Goal: Task Accomplishment & Management: Manage account settings

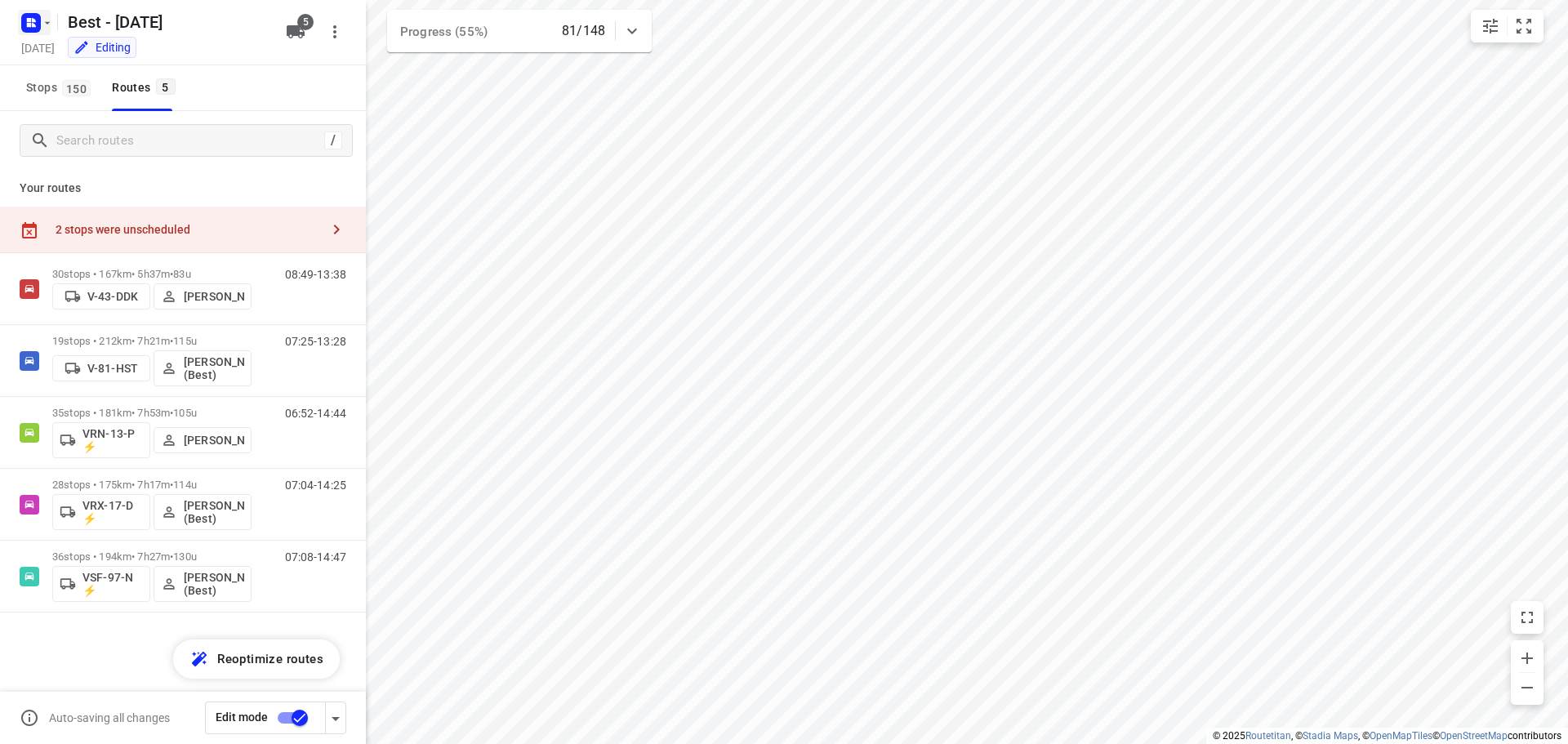
click at [46, 25] on icon "button" at bounding box center [47, 22] width 13 height 13
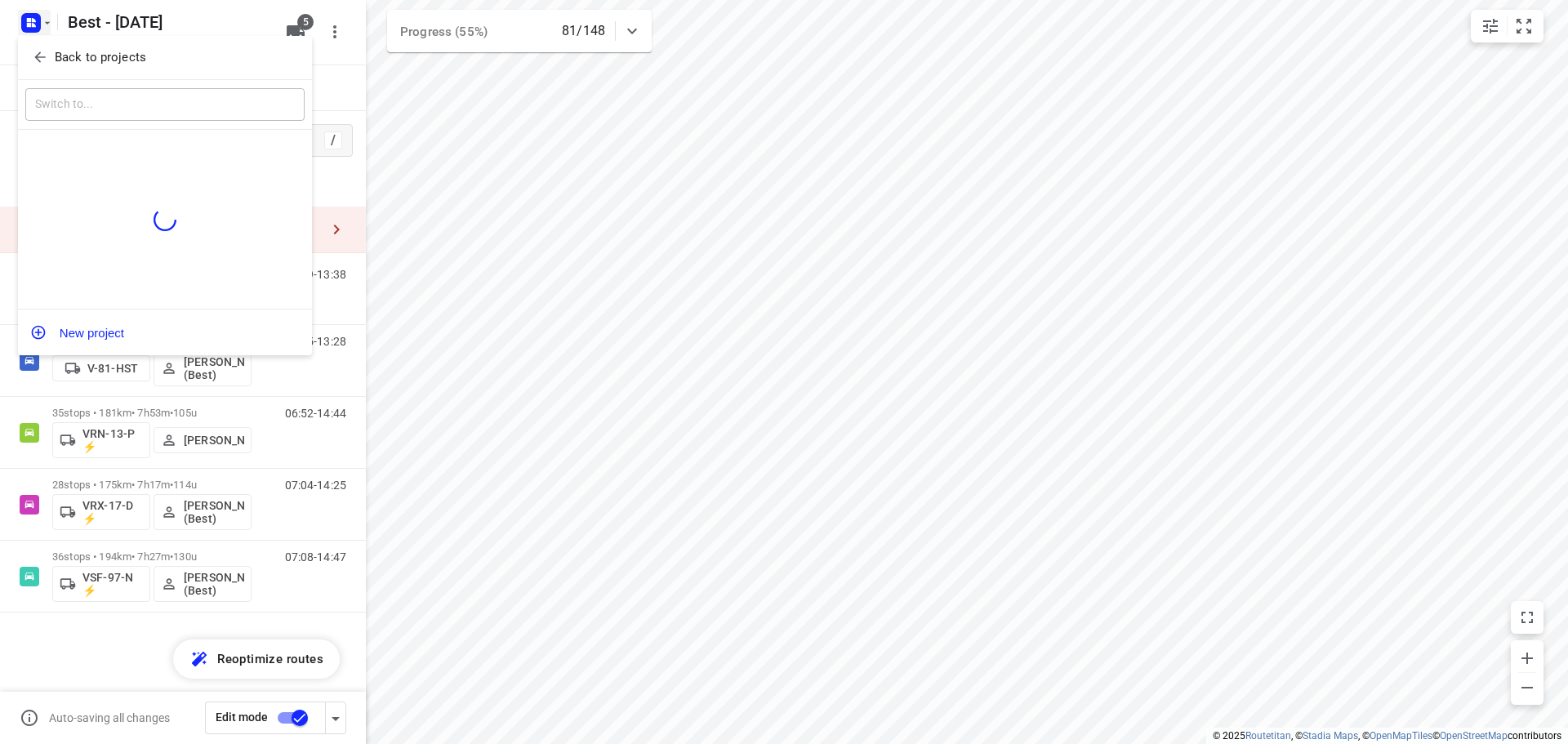
click at [42, 60] on icon "button" at bounding box center [40, 57] width 16 height 16
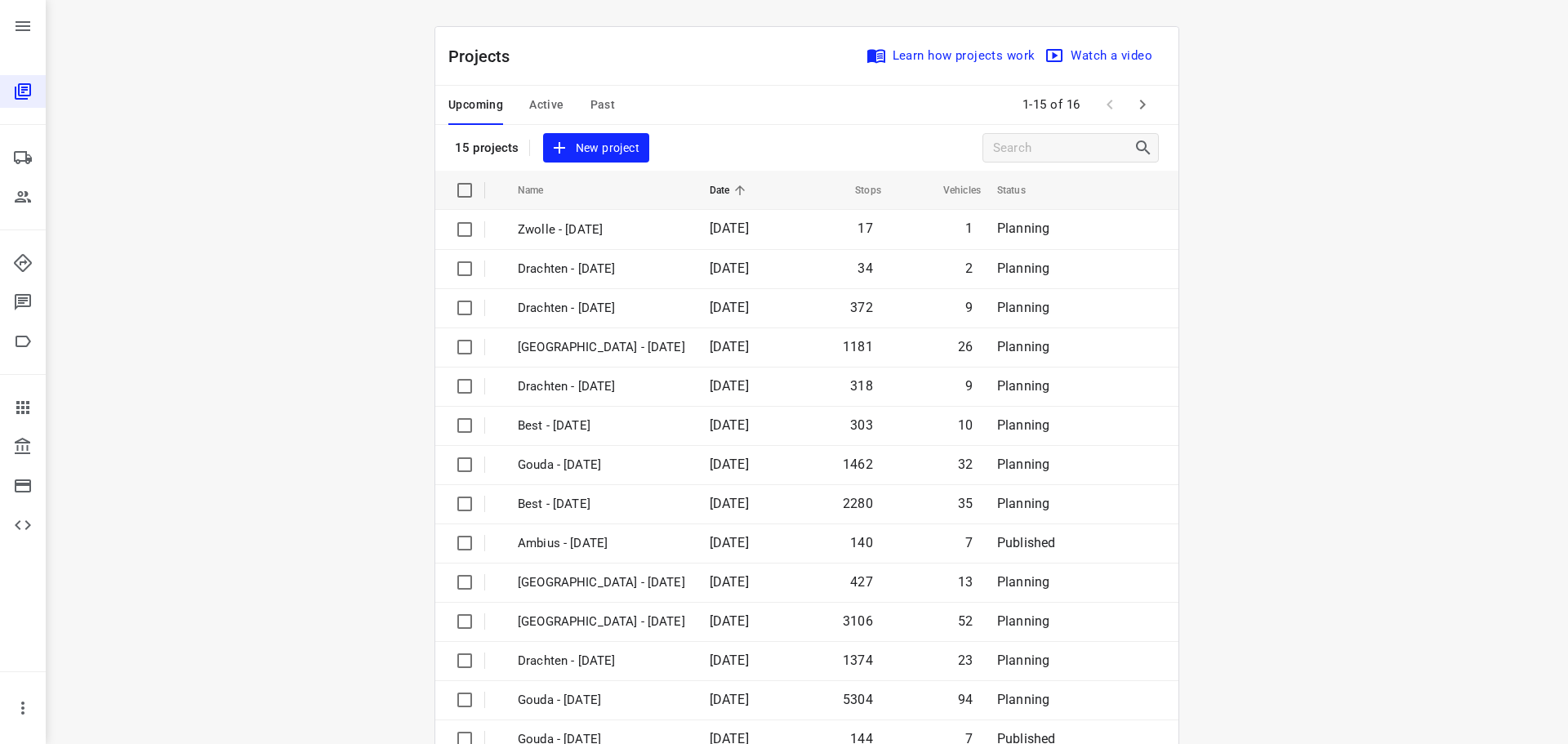
click at [544, 109] on span "Active" at bounding box center [546, 105] width 35 height 20
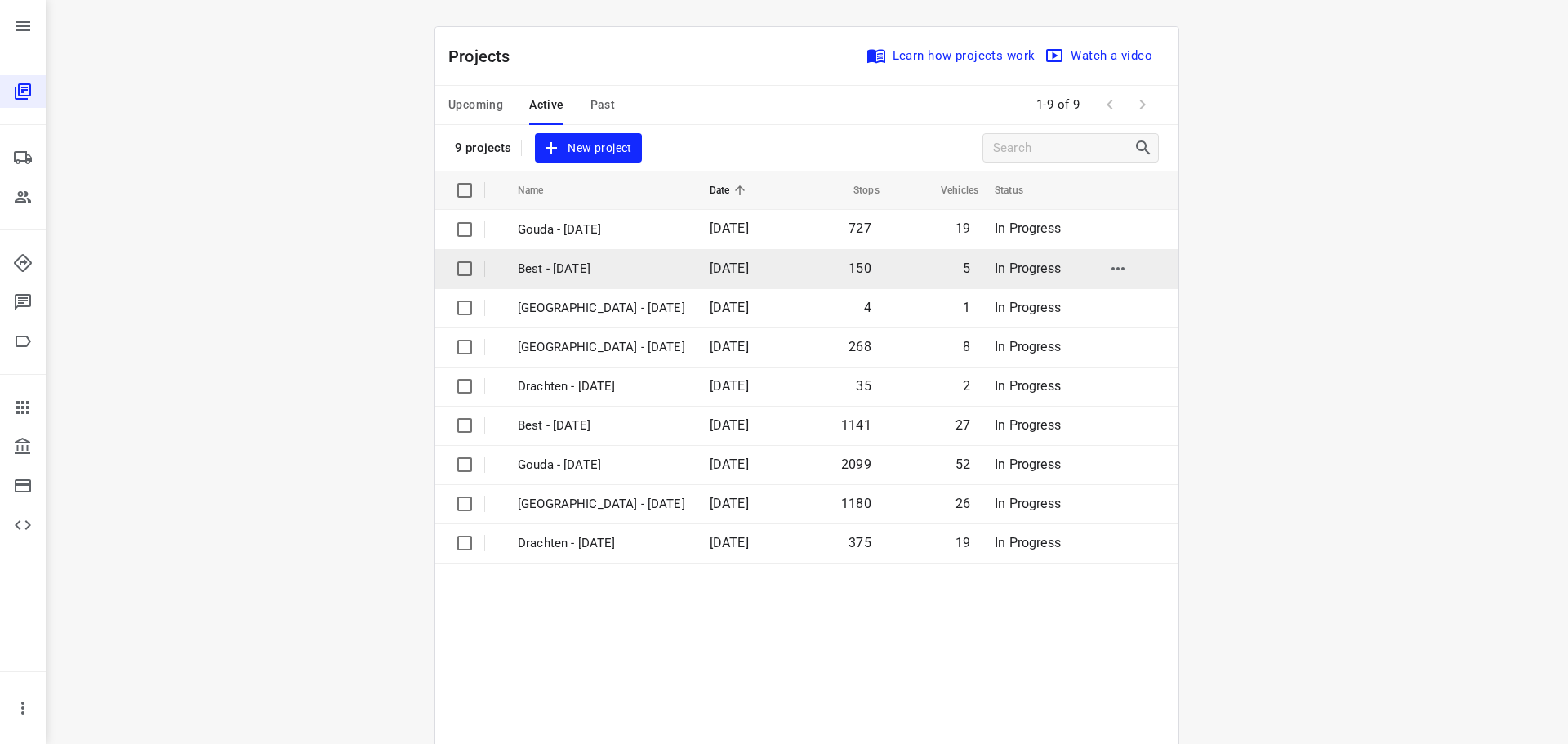
click at [579, 265] on p "Best - [DATE]" at bounding box center [601, 268] width 167 height 19
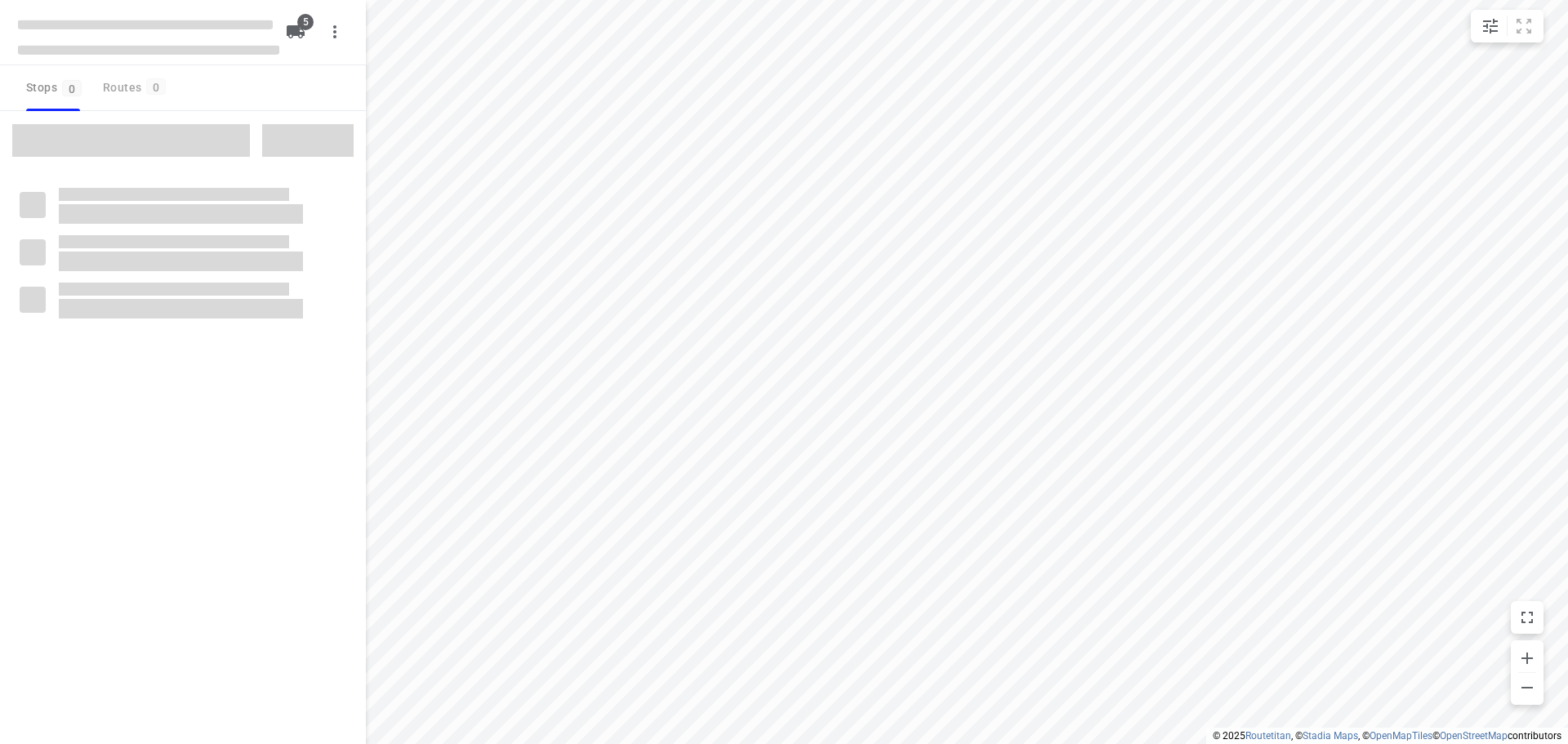
checkbox input "true"
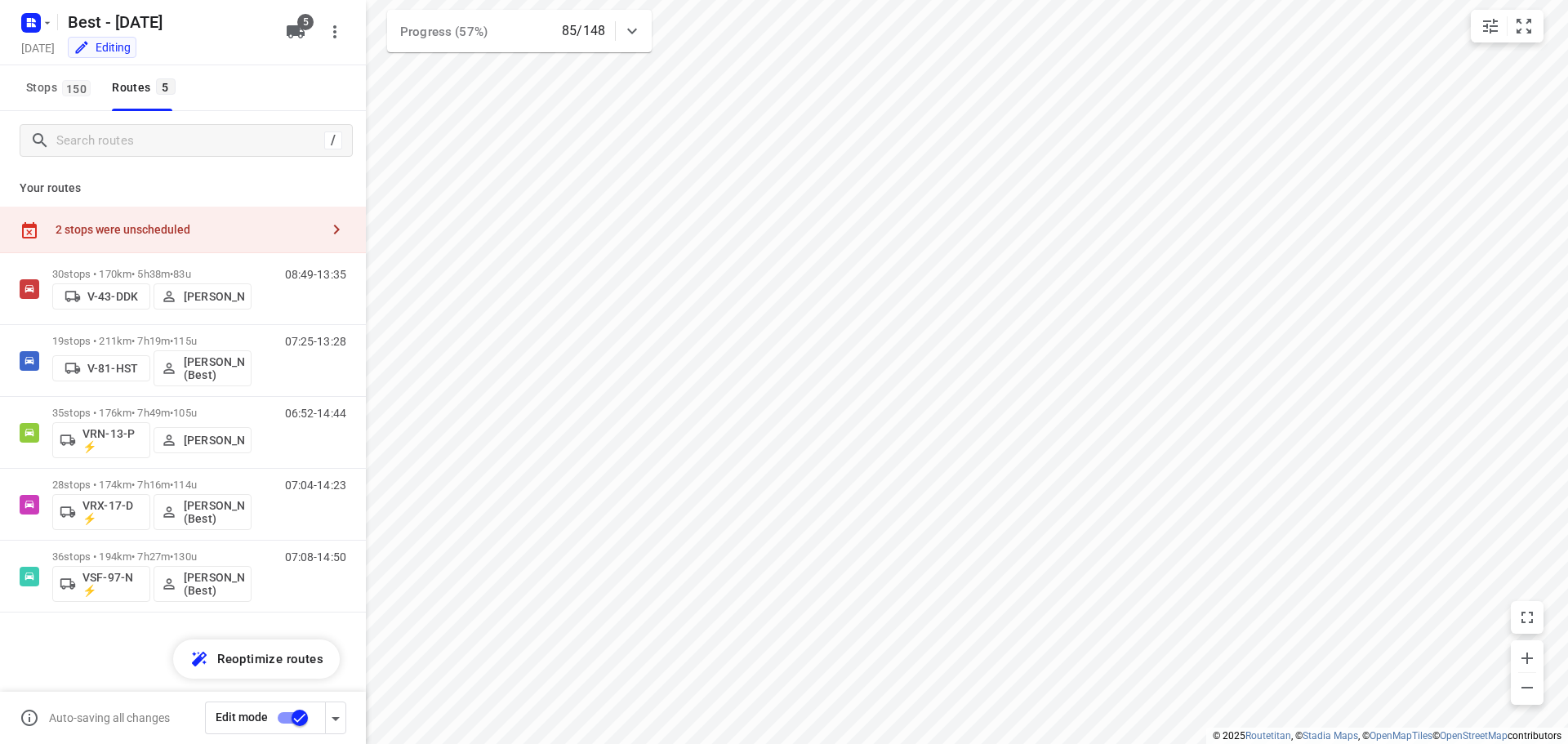
click at [342, 182] on p "Your routes" at bounding box center [182, 188] width 326 height 17
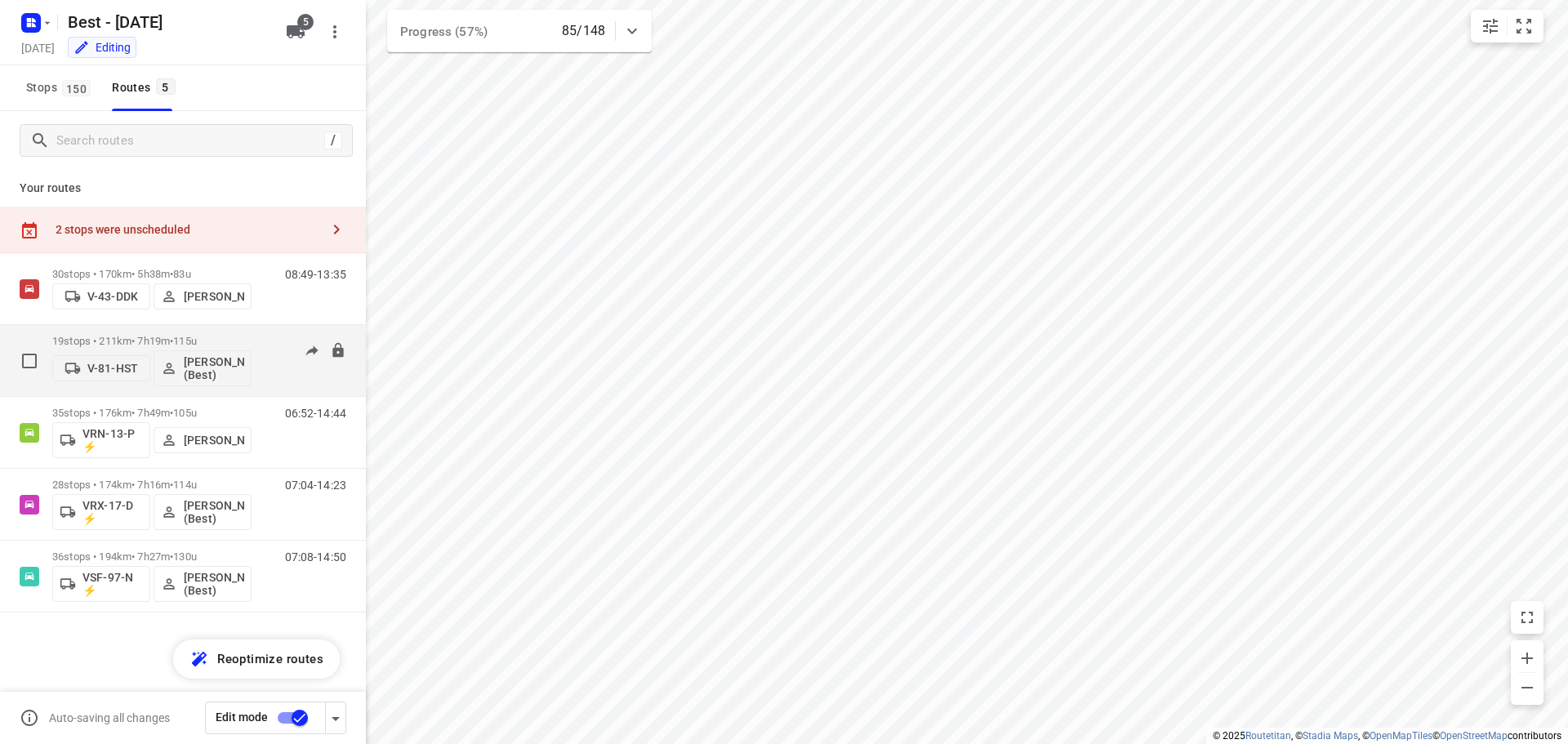
click at [246, 347] on div "V-81-HST [PERSON_NAME] (Best)" at bounding box center [152, 366] width 199 height 39
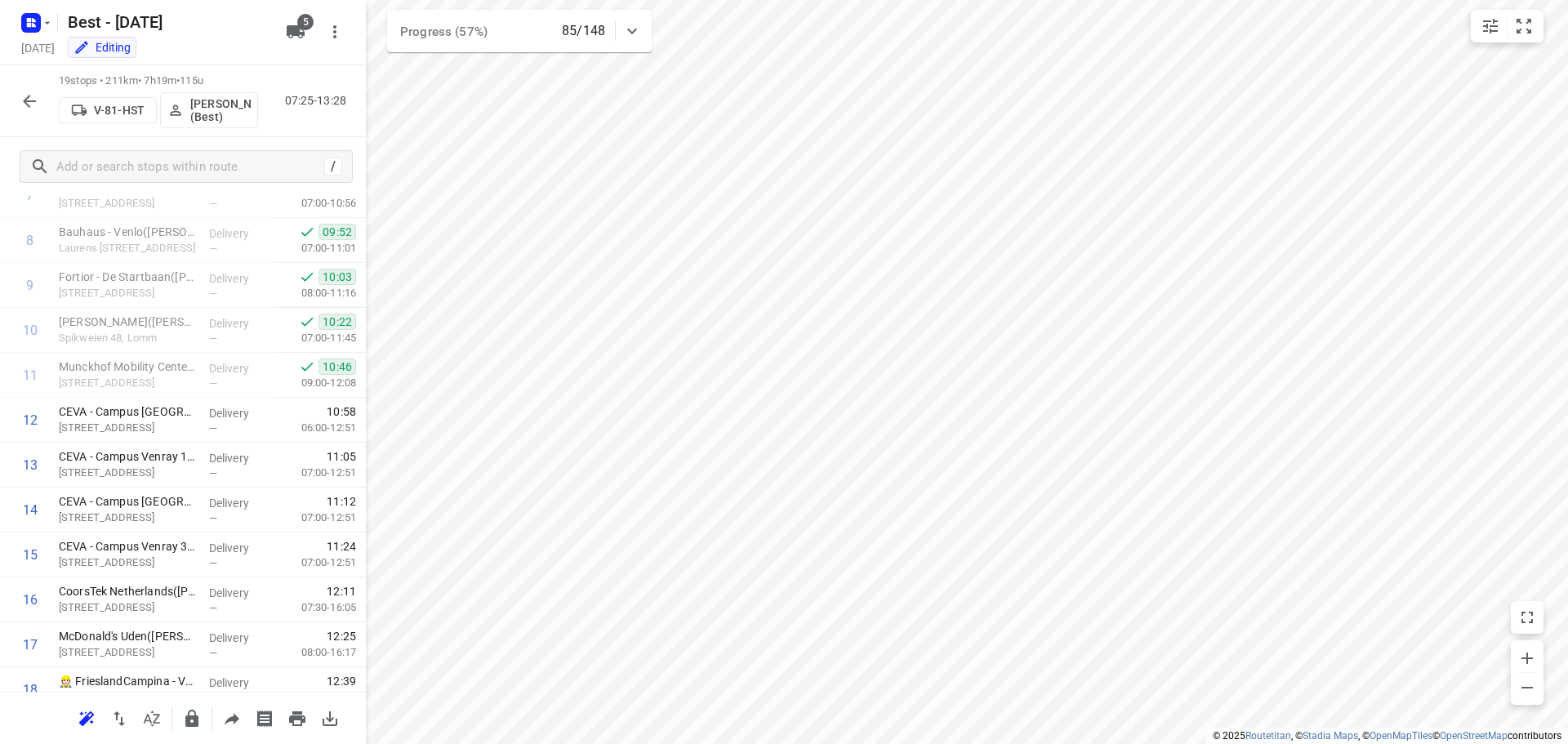
scroll to position [531, 0]
